Goal: Information Seeking & Learning: Check status

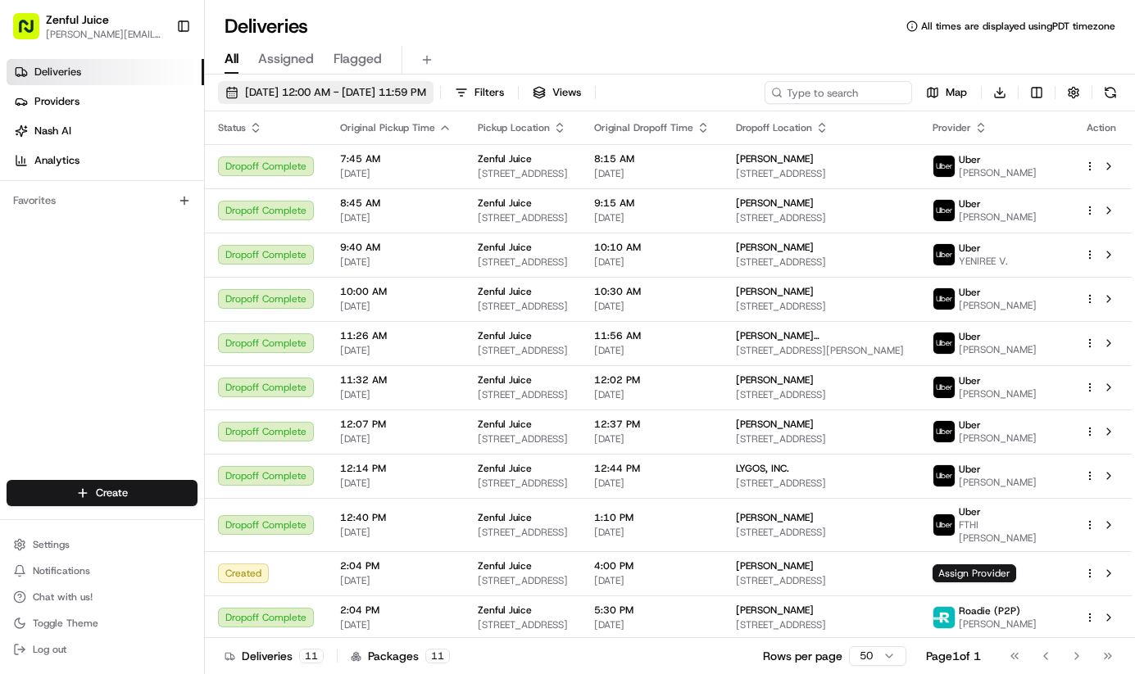
click at [378, 86] on span "[DATE] 12:00 AM - [DATE] 11:59 PM" at bounding box center [335, 92] width 181 height 15
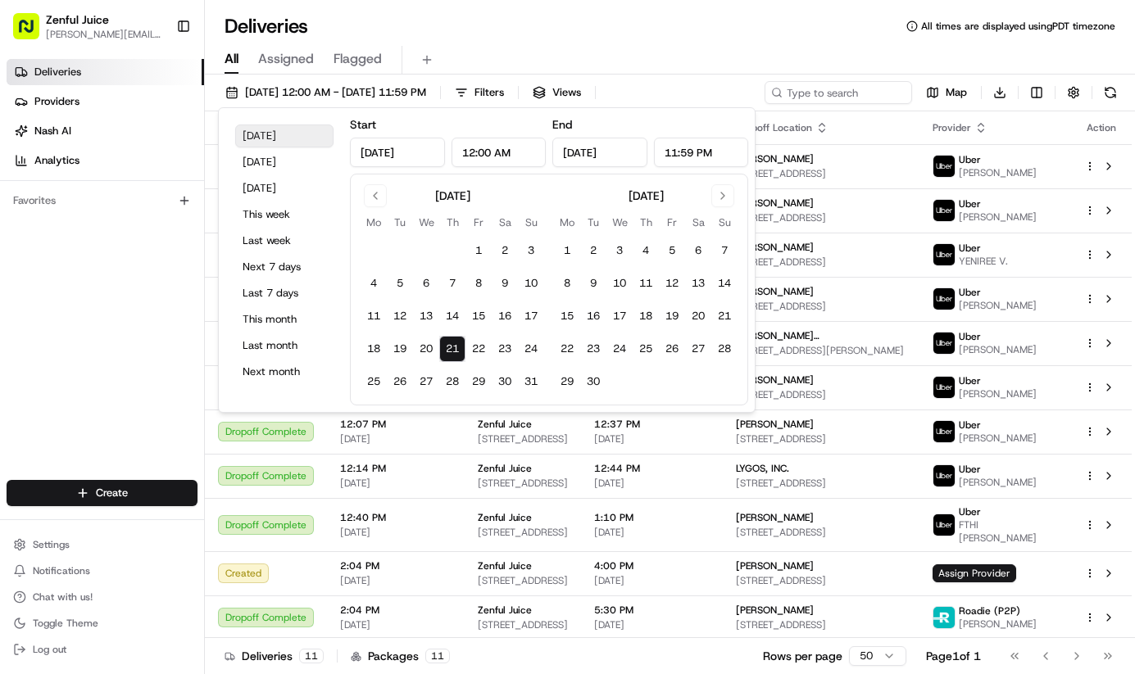
click at [265, 132] on button "[DATE]" at bounding box center [284, 136] width 98 height 23
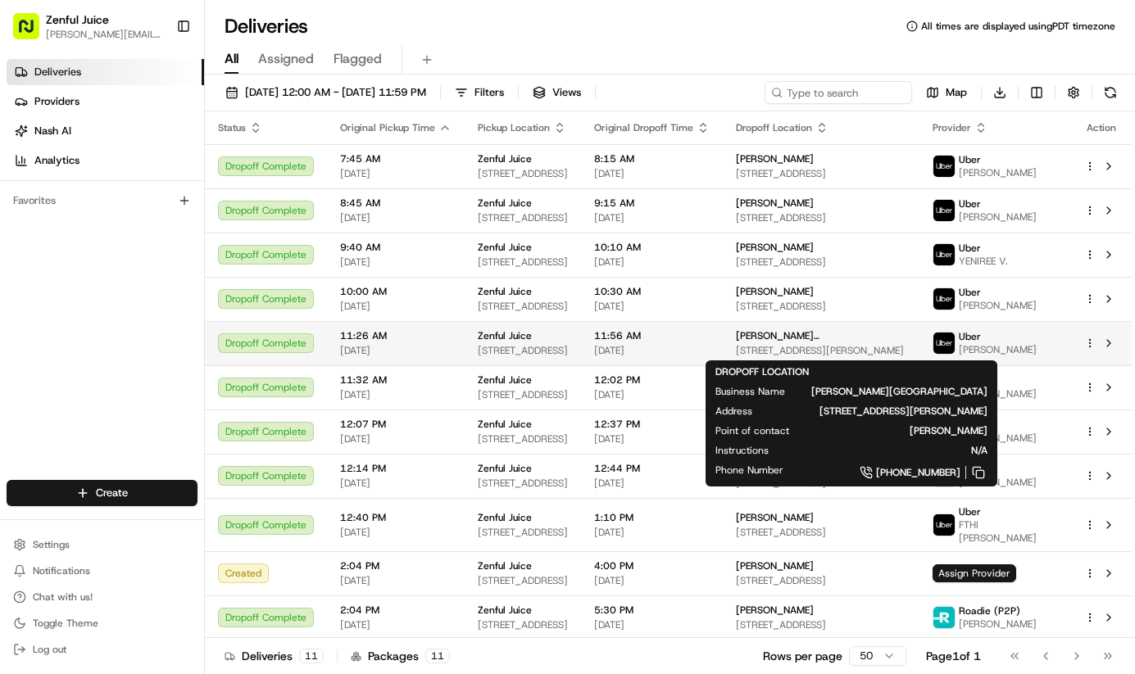
click at [881, 346] on span "[STREET_ADDRESS][PERSON_NAME]" at bounding box center [821, 350] width 170 height 13
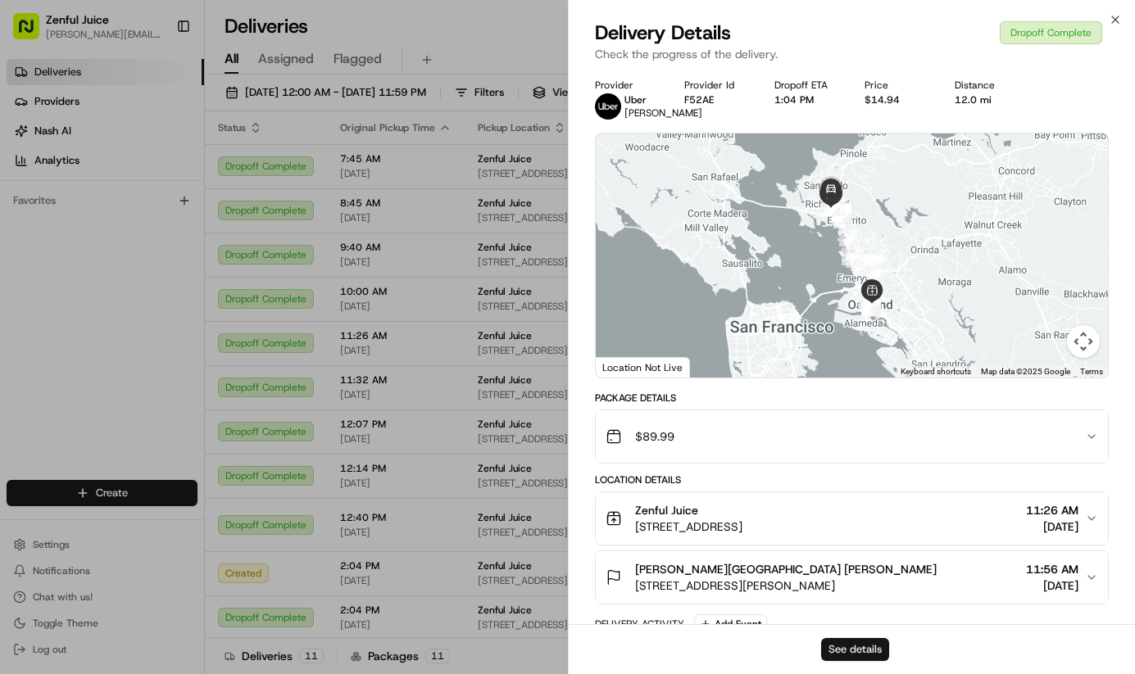
click at [860, 642] on button "See details" at bounding box center [855, 649] width 68 height 23
click at [1125, 16] on div "Close Delivery Details Dropoff Complete Check the progress of the delivery. Pro…" at bounding box center [852, 337] width 568 height 674
click at [1116, 19] on icon "button" at bounding box center [1115, 19] width 7 height 7
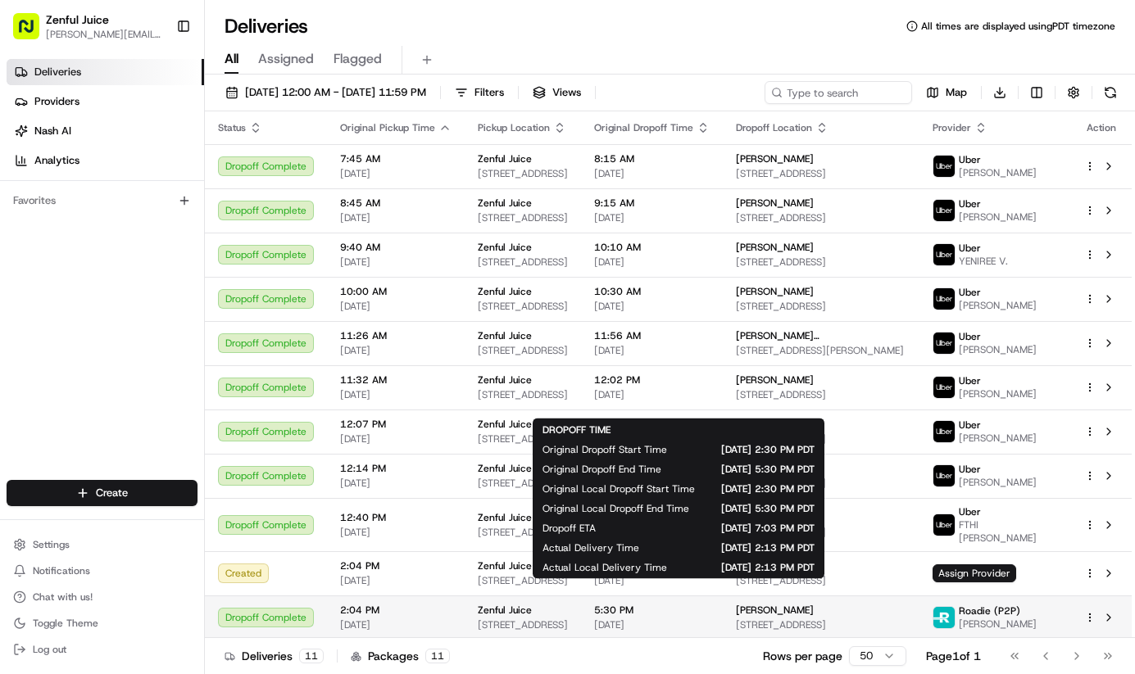
click at [663, 606] on span "5:30 PM" at bounding box center [651, 610] width 115 height 13
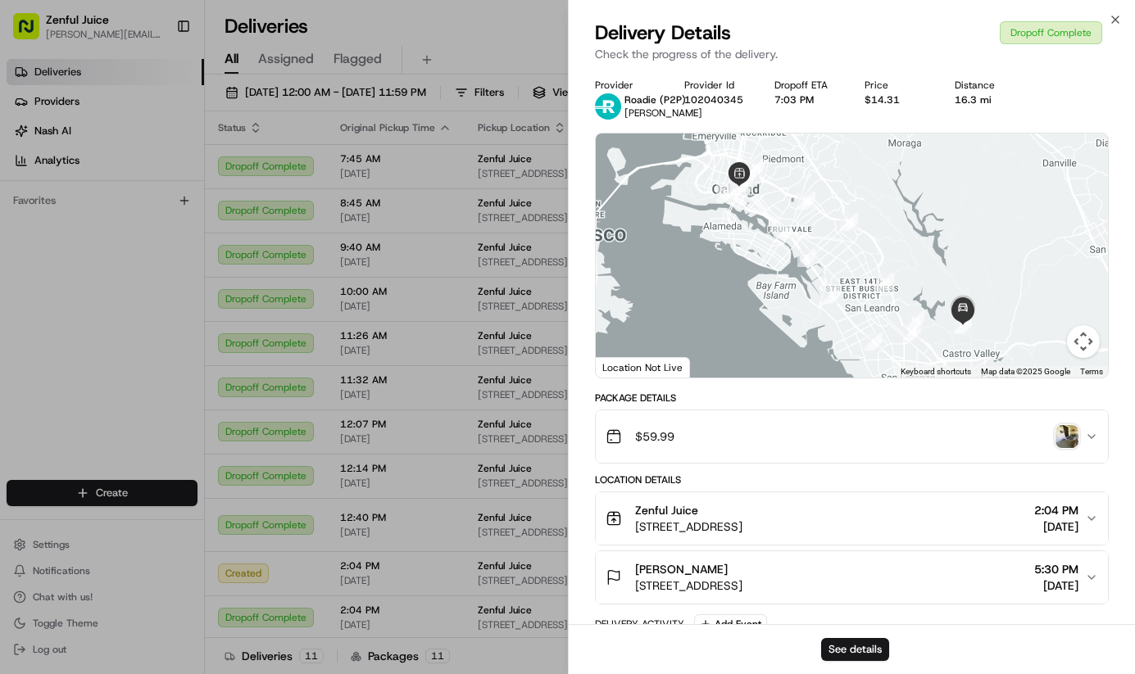
click at [1092, 427] on button "$59.99" at bounding box center [852, 436] width 513 height 52
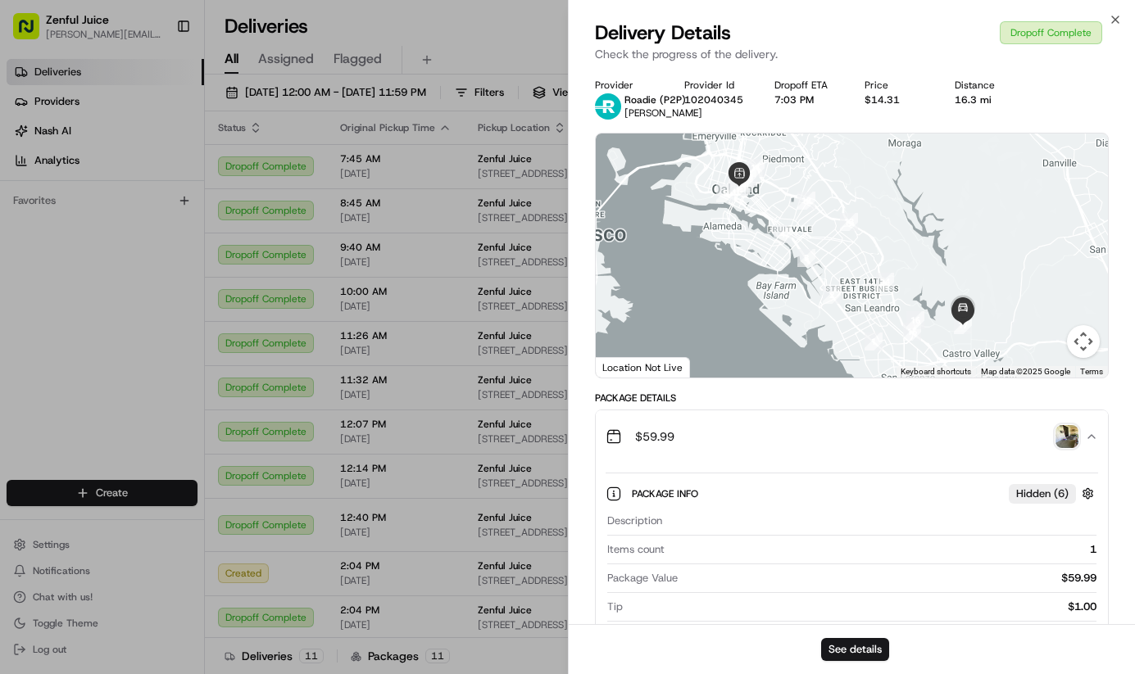
click at [1069, 428] on img "button" at bounding box center [1066, 436] width 23 height 23
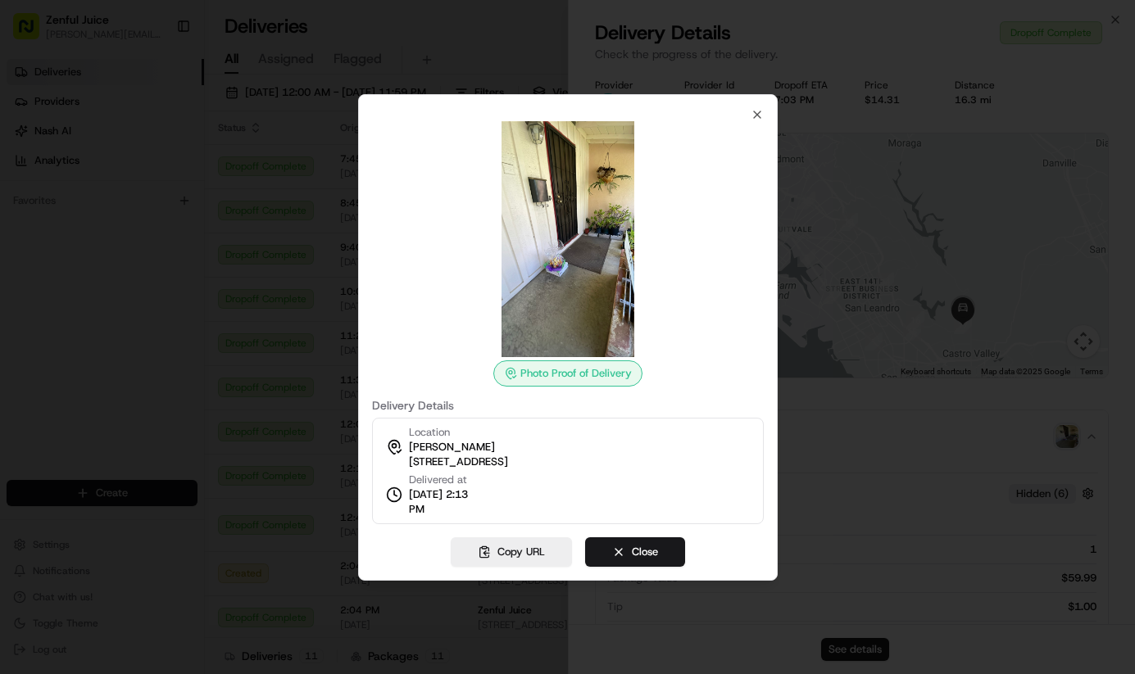
click at [763, 113] on div "Photo Proof of Delivery Delivery Details Location [PERSON_NAME] [STREET_ADDRESS…" at bounding box center [567, 337] width 419 height 487
click at [759, 113] on icon "button" at bounding box center [756, 114] width 13 height 13
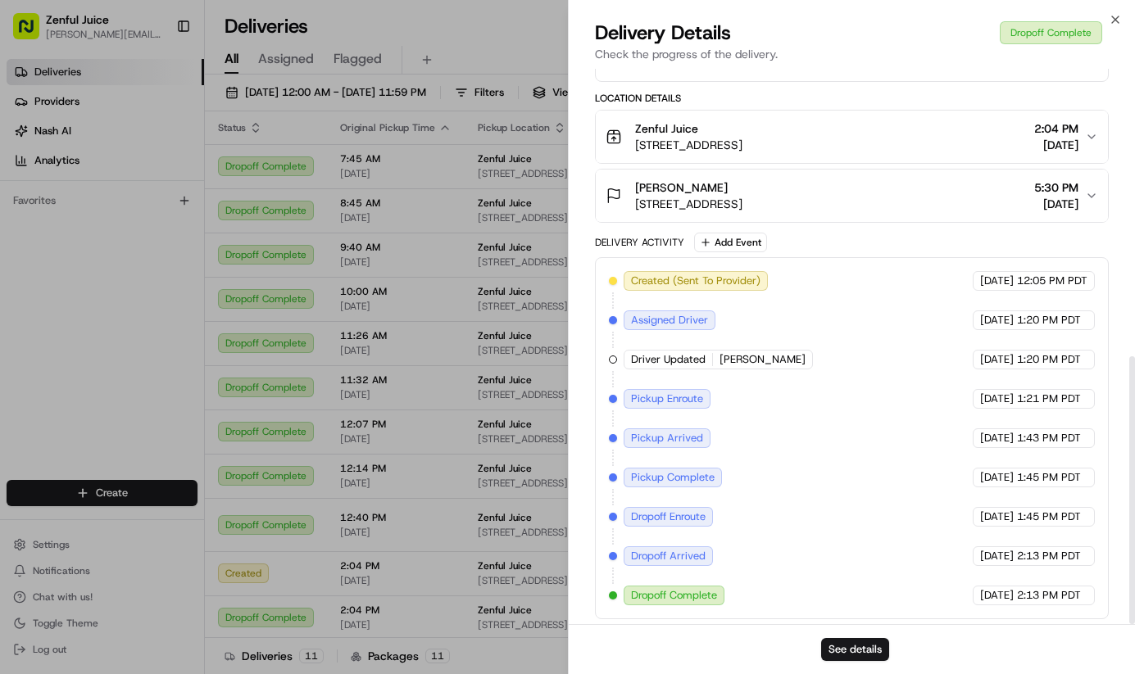
scroll to position [596, 0]
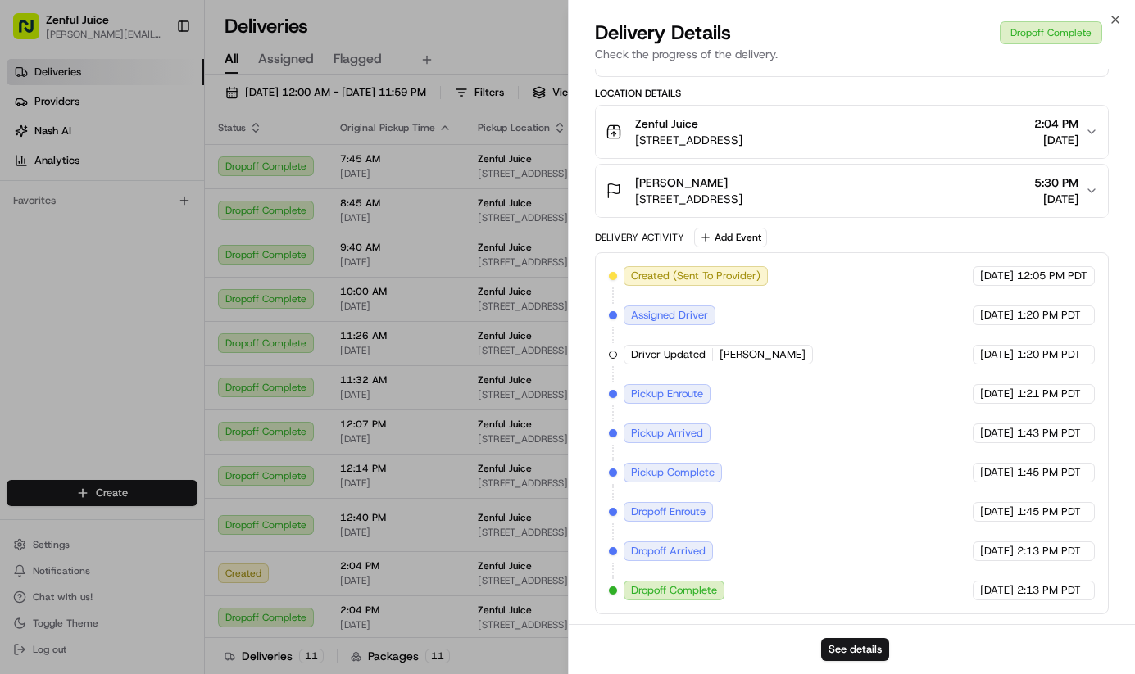
click at [1090, 181] on button "[PERSON_NAME] [STREET_ADDRESS] 5:30 PM [DATE]" at bounding box center [852, 191] width 513 height 52
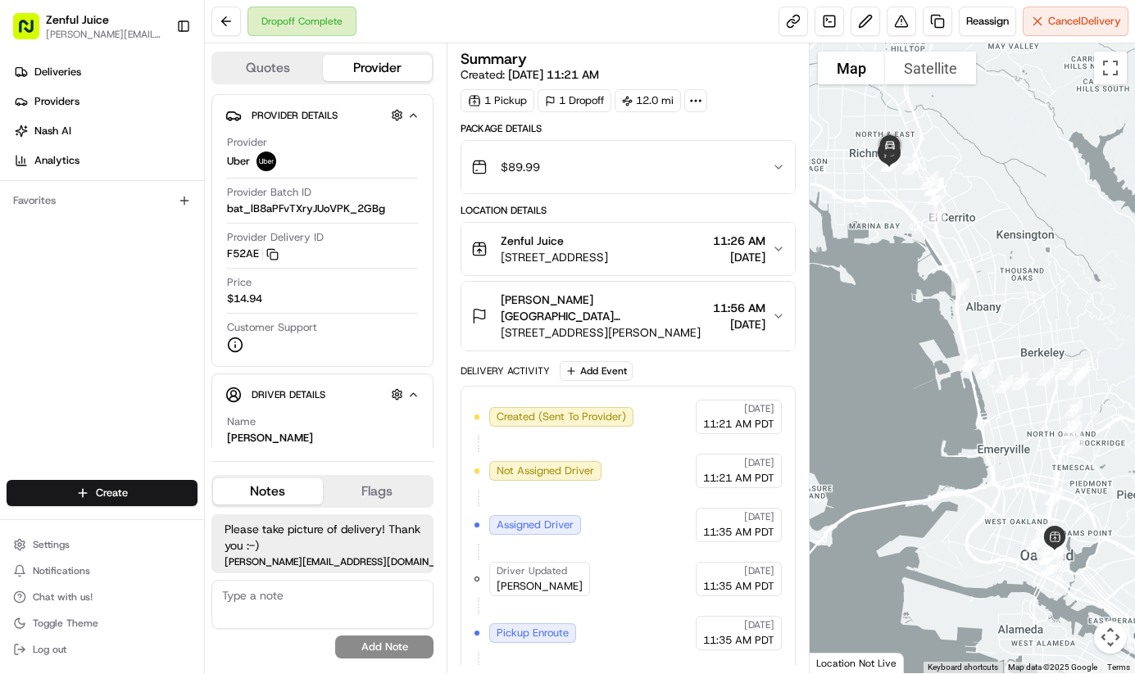
click at [769, 176] on div "$89.99" at bounding box center [621, 167] width 301 height 33
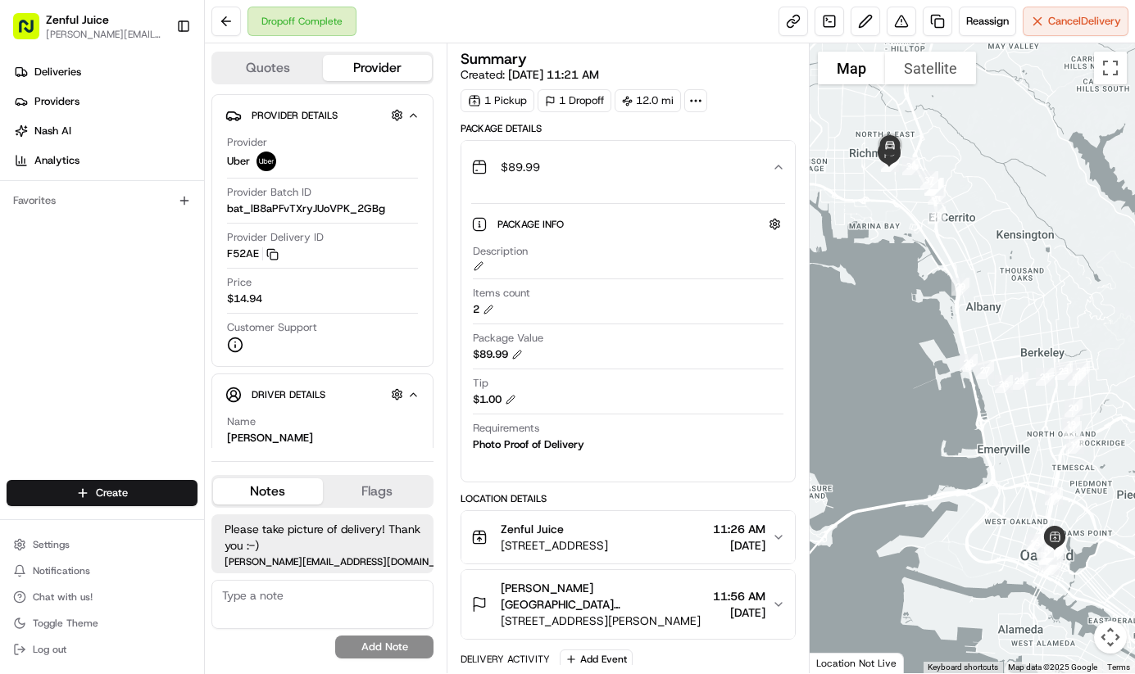
click at [778, 170] on icon "button" at bounding box center [778, 167] width 13 height 13
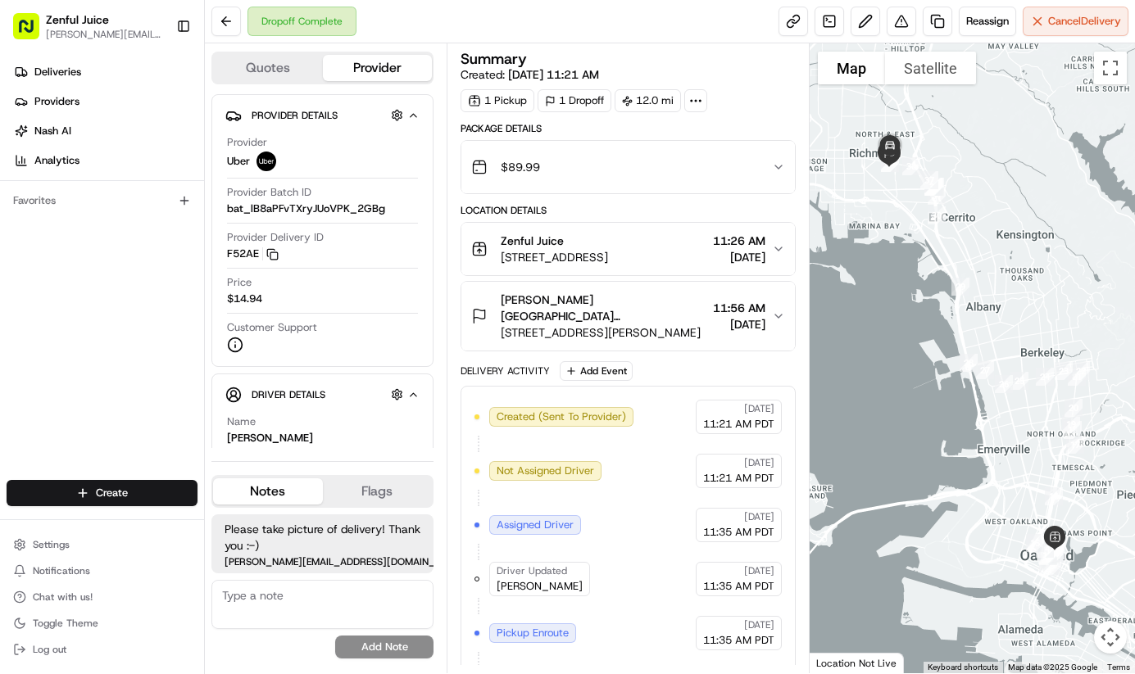
click at [701, 101] on circle at bounding box center [701, 101] width 2 height 2
click at [781, 20] on link at bounding box center [792, 21] width 29 height 29
click at [741, 195] on div "Package Details $89.99 Location Details Zenful Juice 377 17th St, Oakland, CA 9…" at bounding box center [627, 528] width 335 height 813
click at [737, 179] on div "$89.99" at bounding box center [621, 167] width 301 height 33
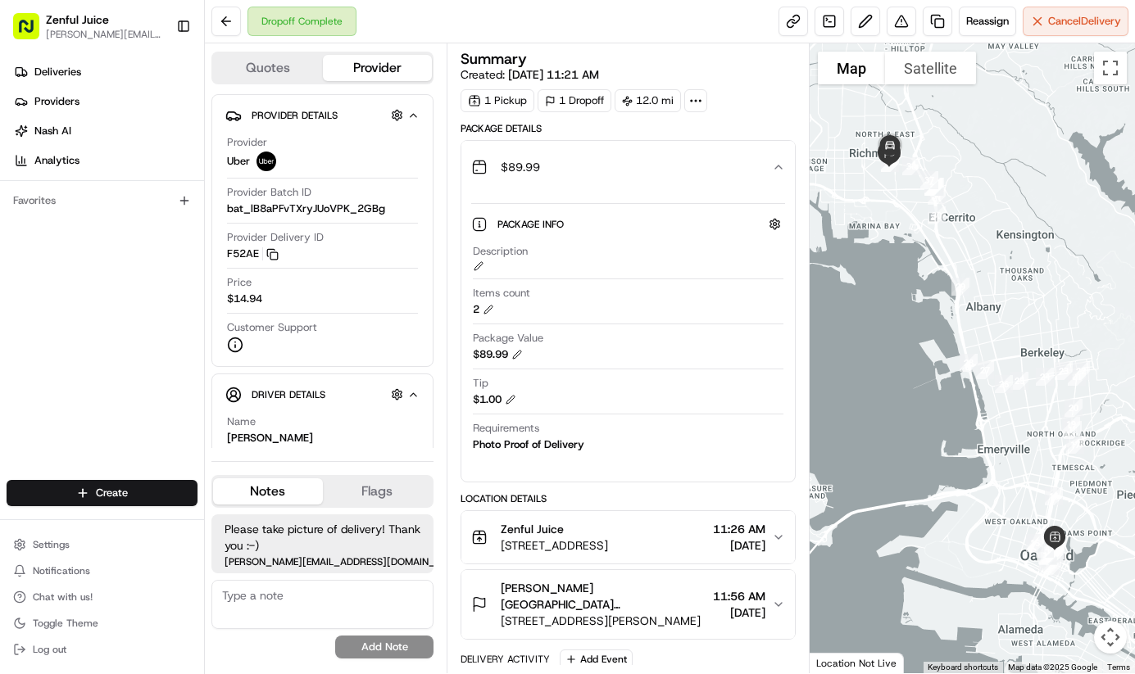
click at [737, 179] on div "$89.99" at bounding box center [621, 167] width 301 height 33
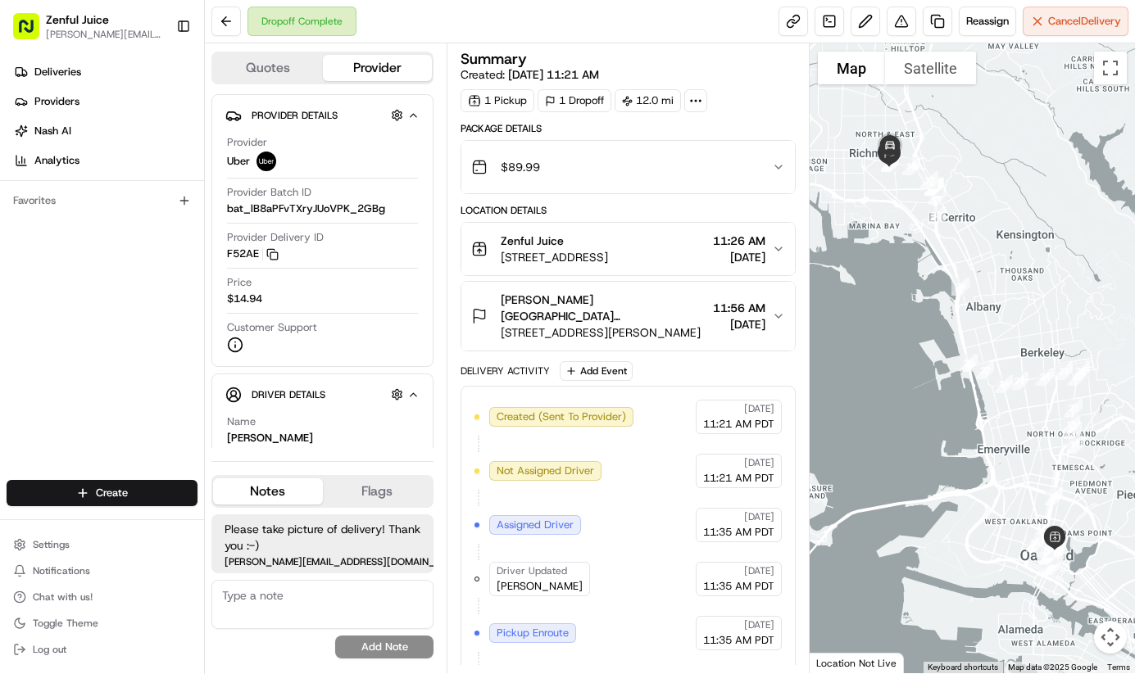
click at [756, 304] on span "11:56 AM" at bounding box center [739, 308] width 52 height 16
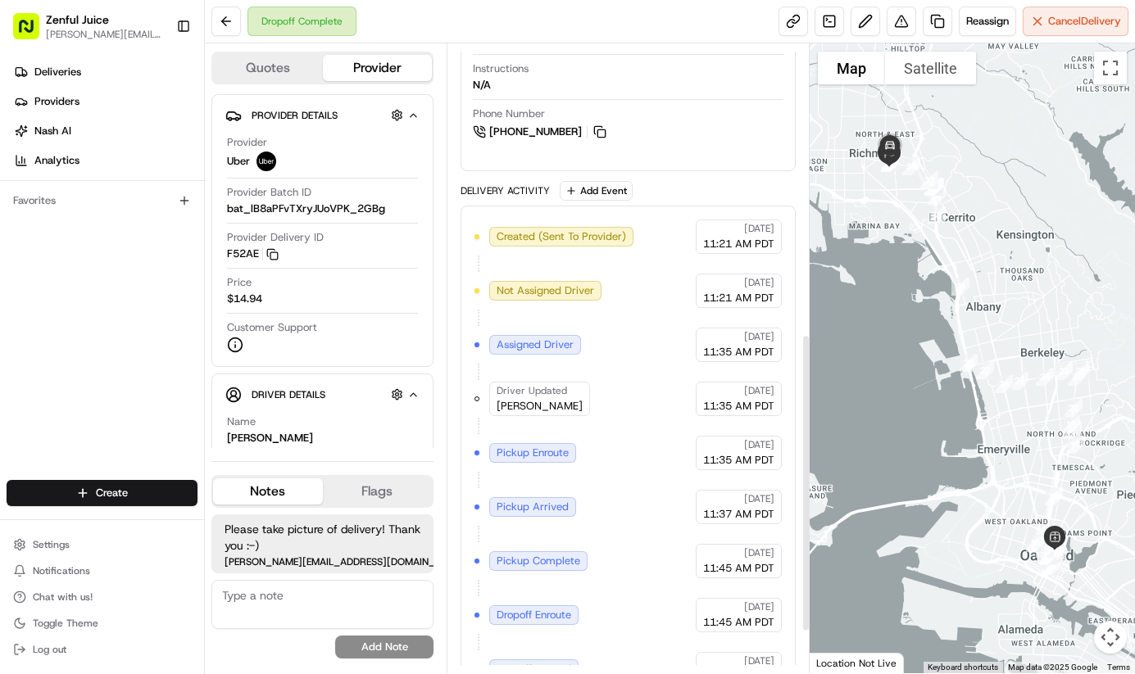
scroll to position [700, 0]
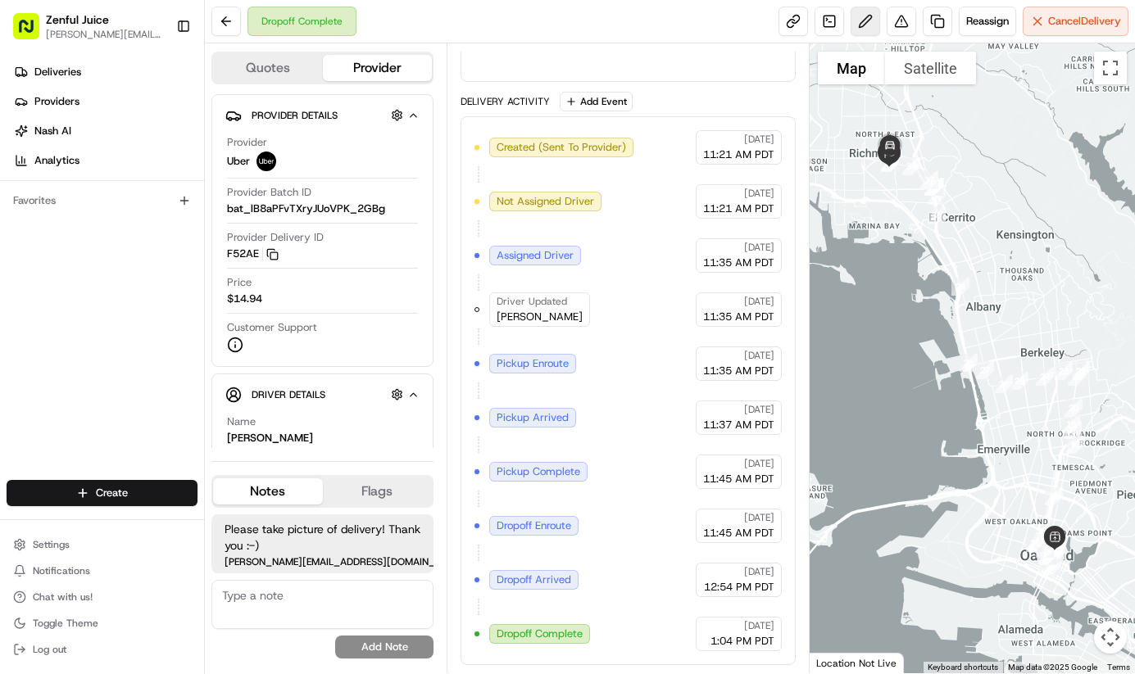
click at [850, 29] on button at bounding box center [864, 21] width 29 height 29
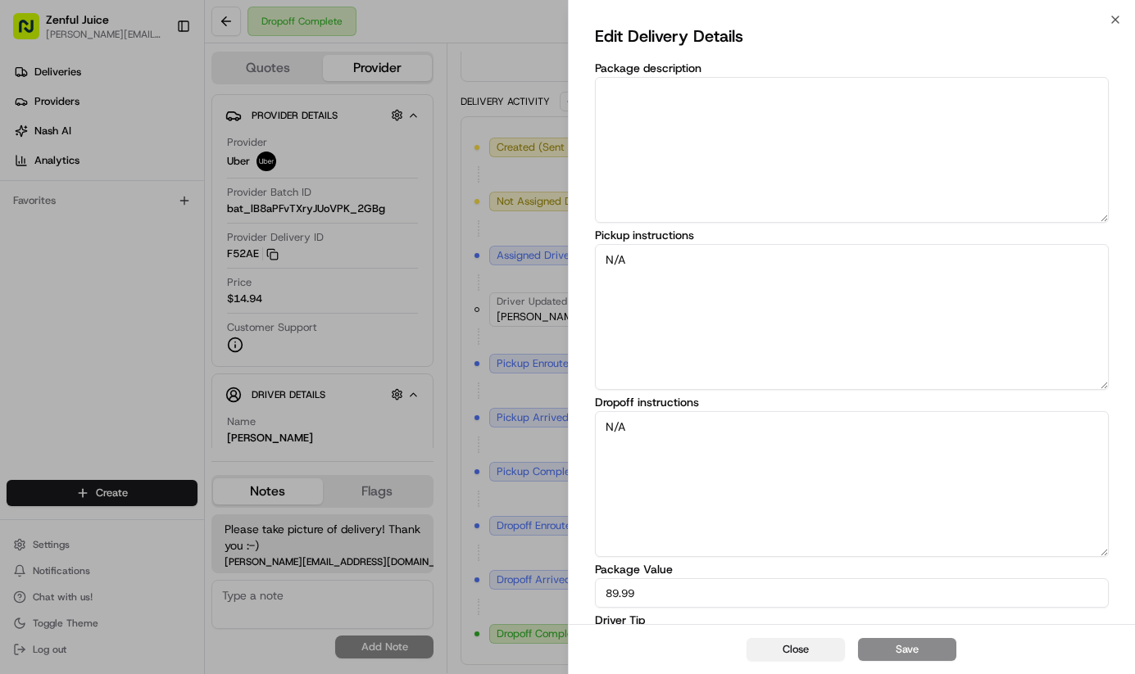
click at [809, 651] on button "Close" at bounding box center [795, 649] width 98 height 23
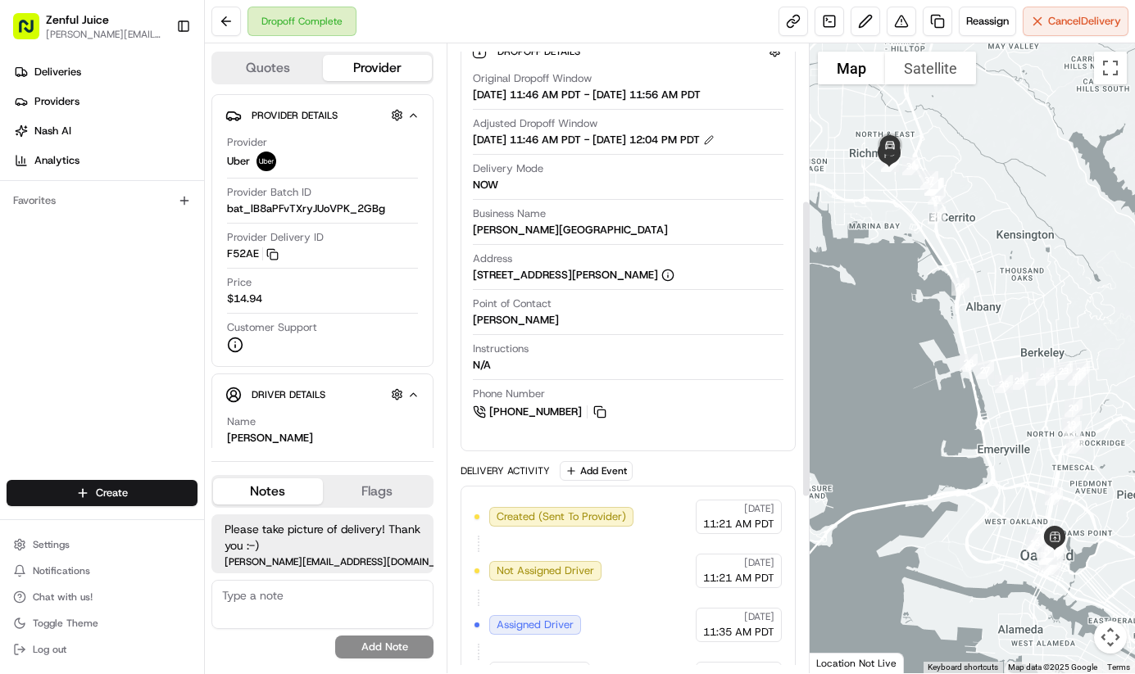
scroll to position [0, 0]
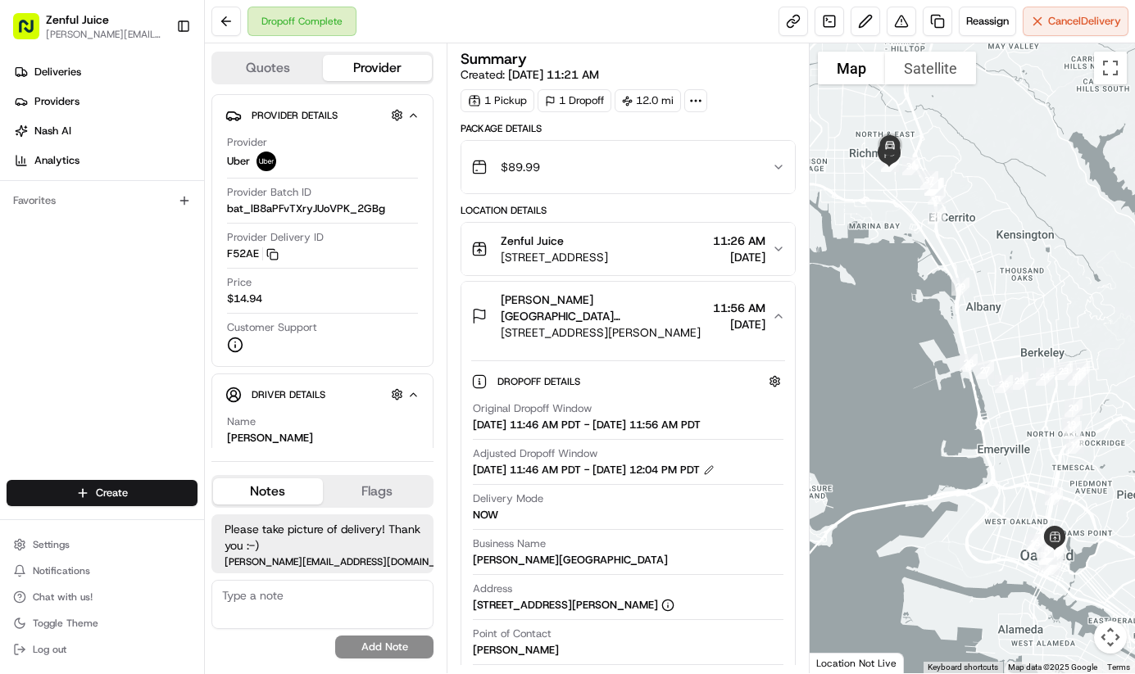
click at [696, 101] on circle at bounding box center [696, 101] width 2 height 2
click at [215, 21] on button at bounding box center [225, 21] width 29 height 29
